Goal: Register for event/course

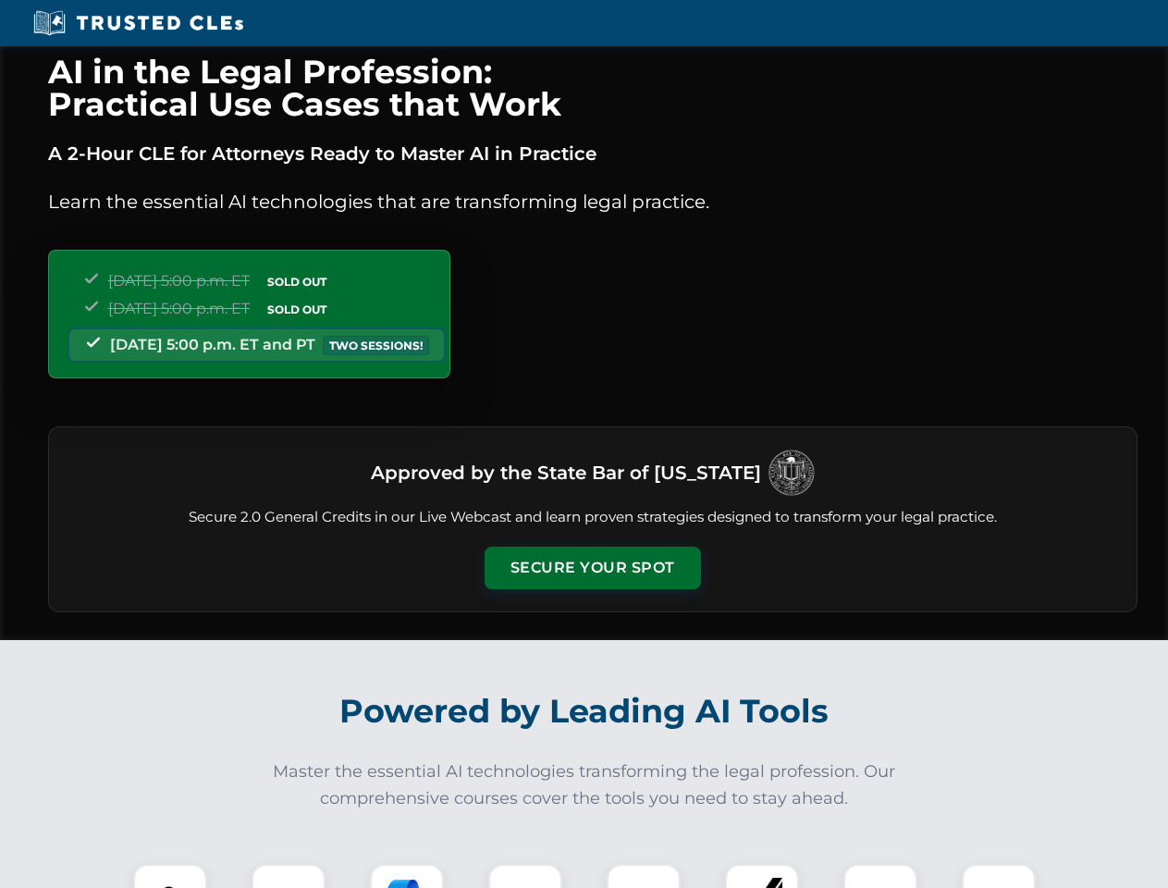
click at [592, 568] on button "Secure Your Spot" at bounding box center [593, 568] width 216 height 43
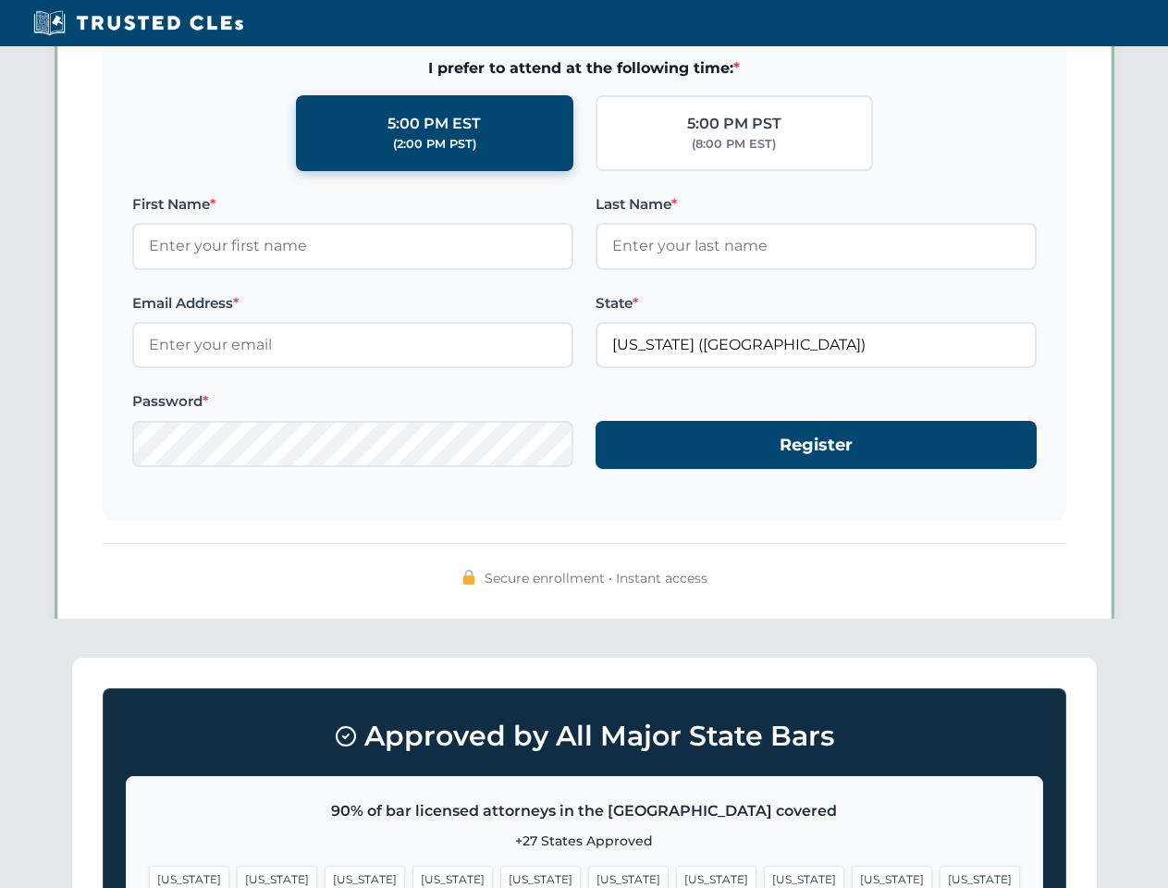
click at [676, 876] on span "[US_STATE]" at bounding box center [716, 879] width 80 height 27
click at [852, 876] on span "[US_STATE]" at bounding box center [892, 879] width 80 height 27
